Goal: Navigation & Orientation: Find specific page/section

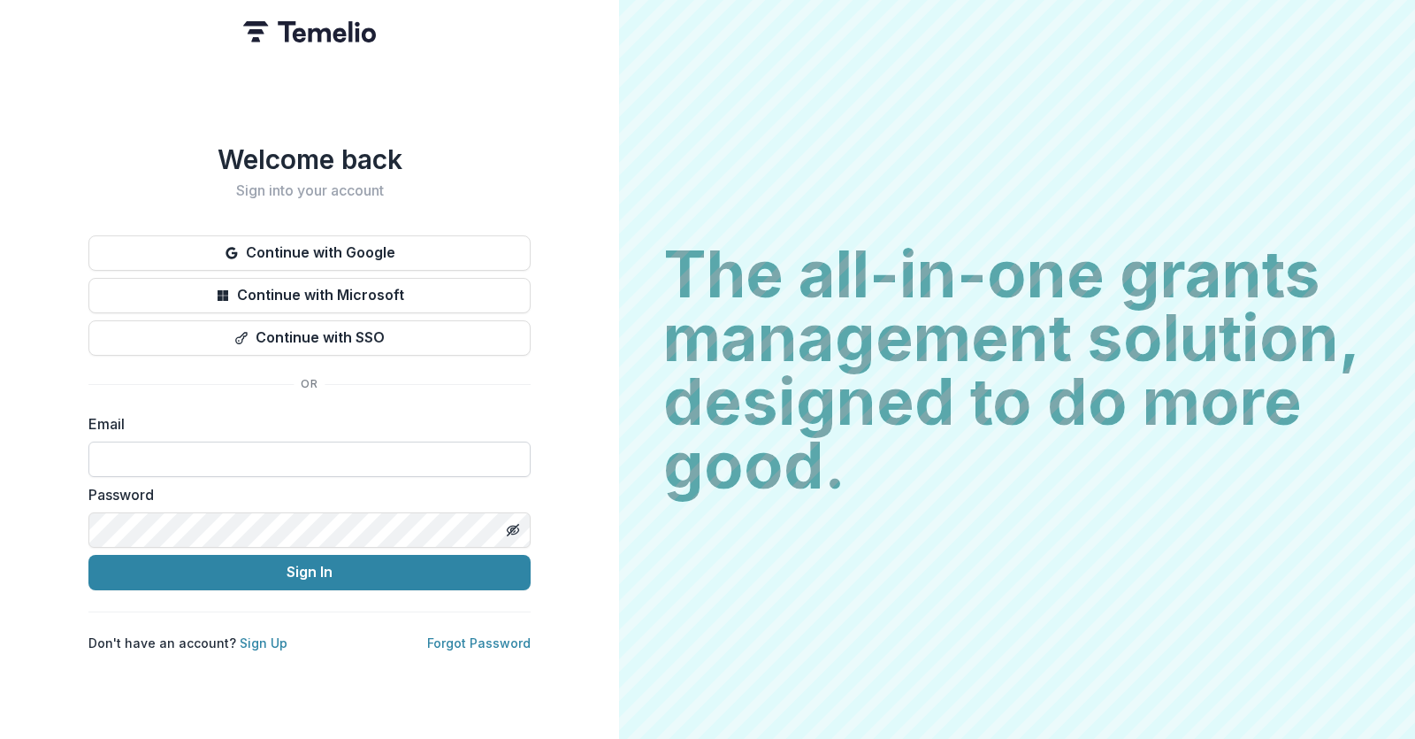
click at [119, 453] on input at bounding box center [309, 458] width 442 height 35
type input "**********"
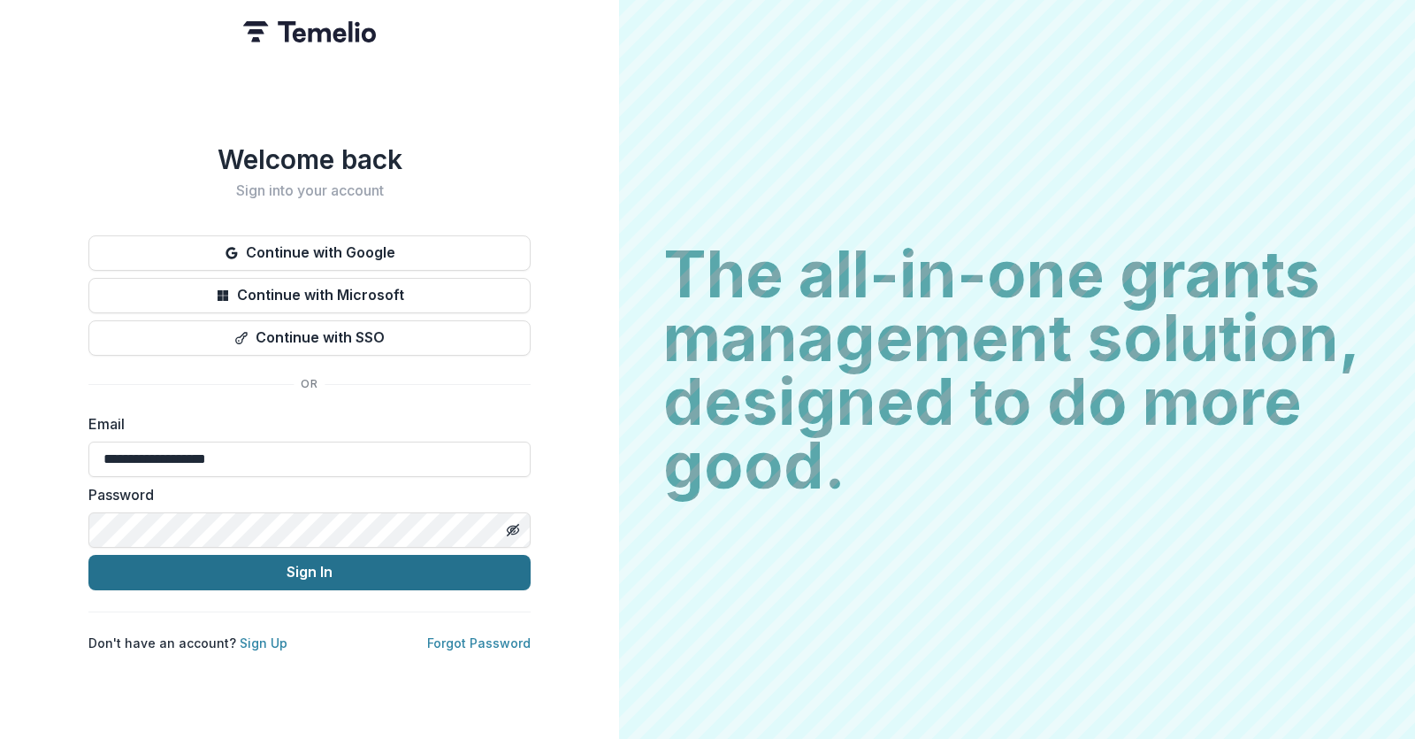
click at [265, 557] on button "Sign In" at bounding box center [309, 572] width 442 height 35
